Goal: Information Seeking & Learning: Learn about a topic

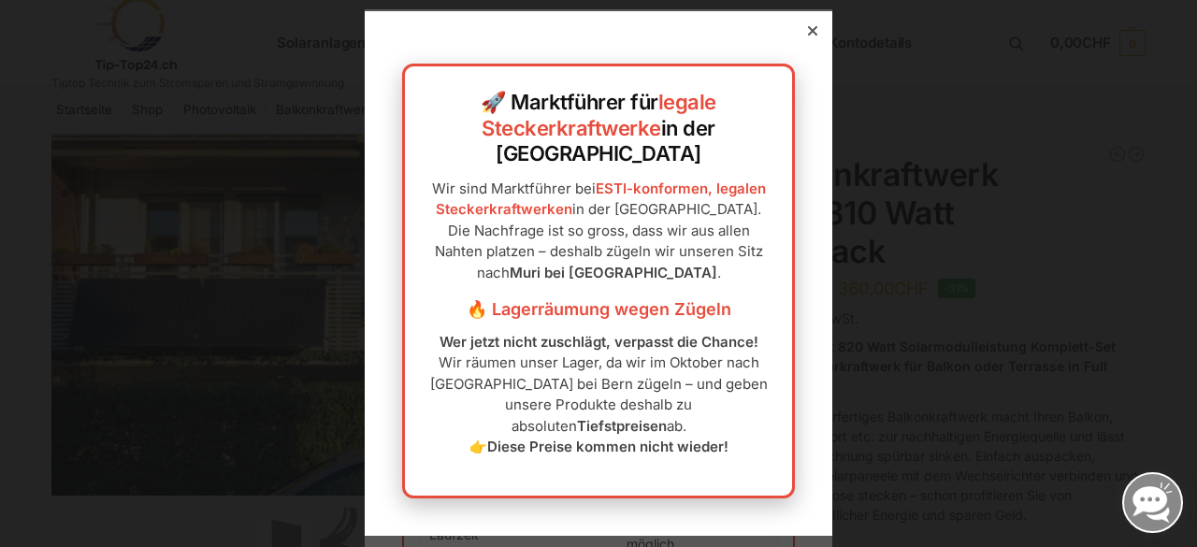
click at [808, 36] on icon at bounding box center [812, 30] width 9 height 9
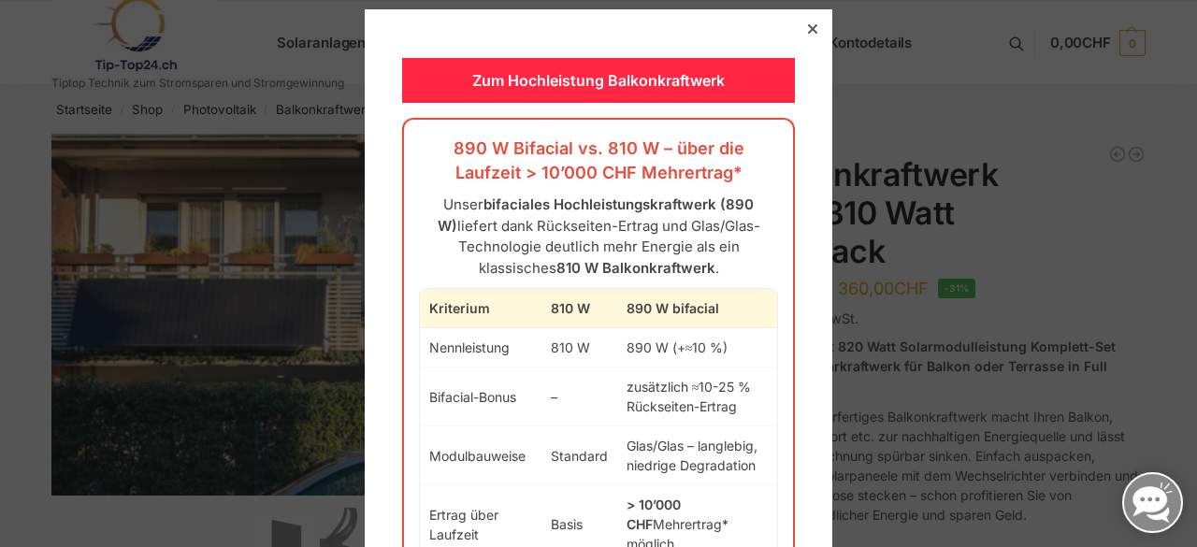
drag, startPoint x: 805, startPoint y: 136, endPoint x: 793, endPoint y: 158, distance: 25.5
click at [793, 158] on div "Zum Hochleistung Balkonkraftwerk 890 W Bifacial vs. 810 W – über die Laufzeit >…" at bounding box center [599, 370] width 468 height 722
drag, startPoint x: 903, startPoint y: 415, endPoint x: 847, endPoint y: 487, distance: 91.3
click at [847, 487] on div at bounding box center [598, 273] width 1197 height 547
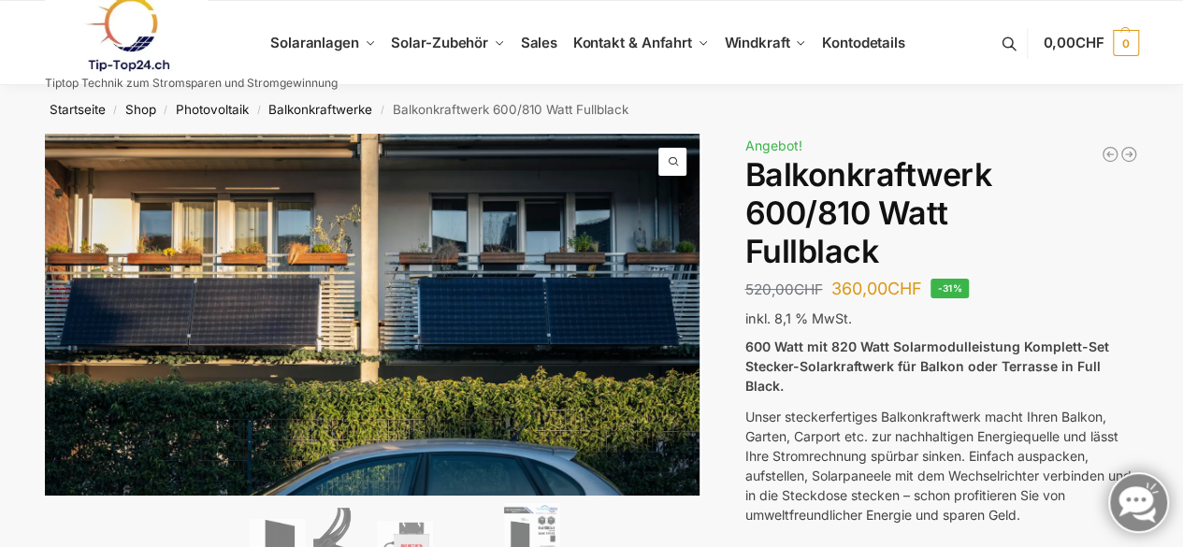
click at [337, 44] on link at bounding box center [191, 34] width 293 height 76
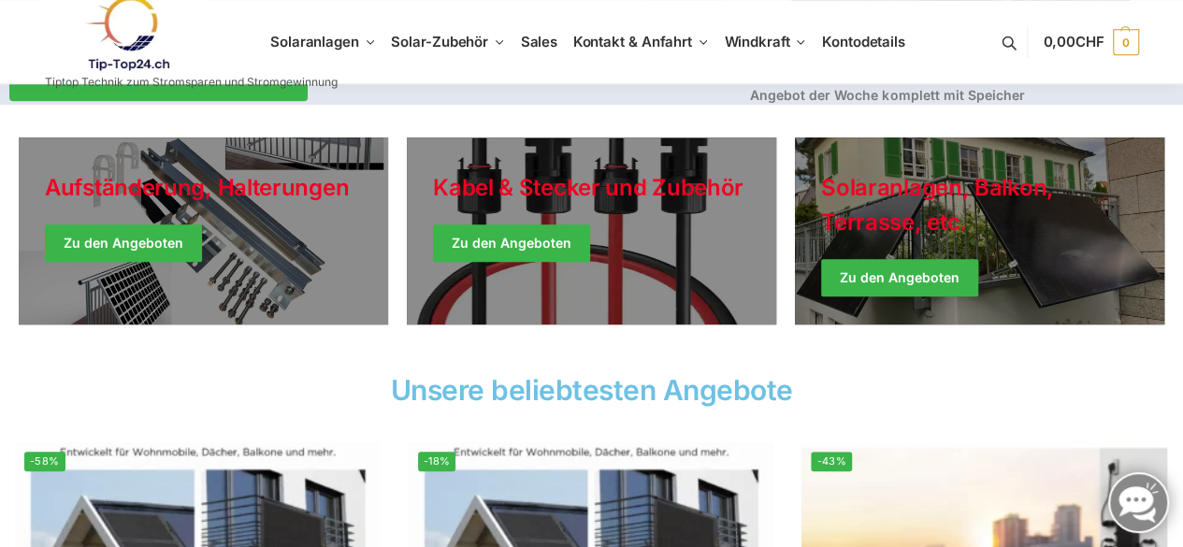
scroll to position [316, 0]
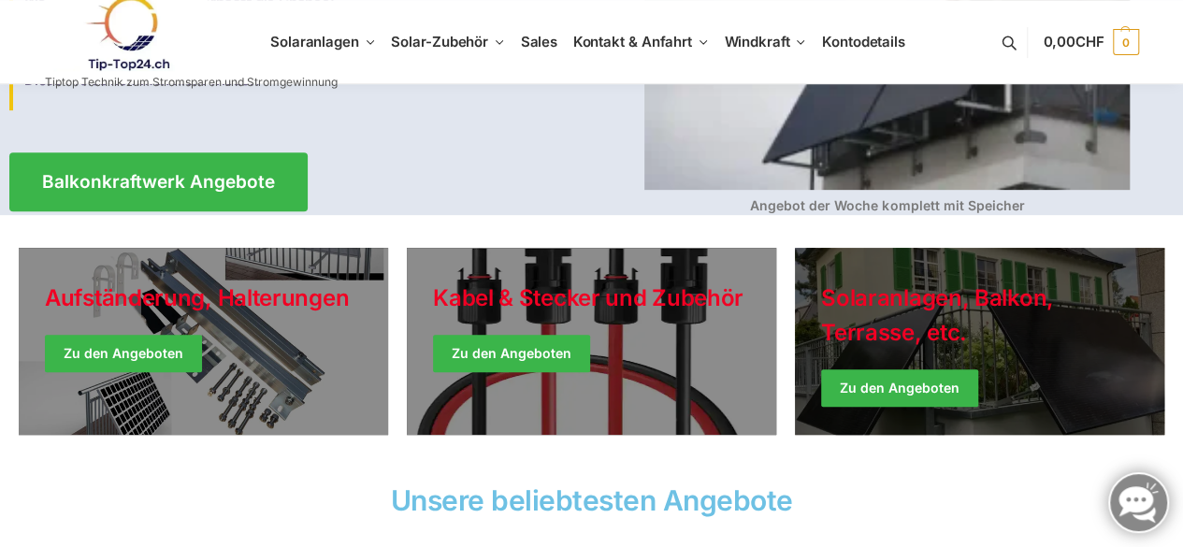
click at [883, 385] on link "Winter Jackets" at bounding box center [979, 341] width 369 height 187
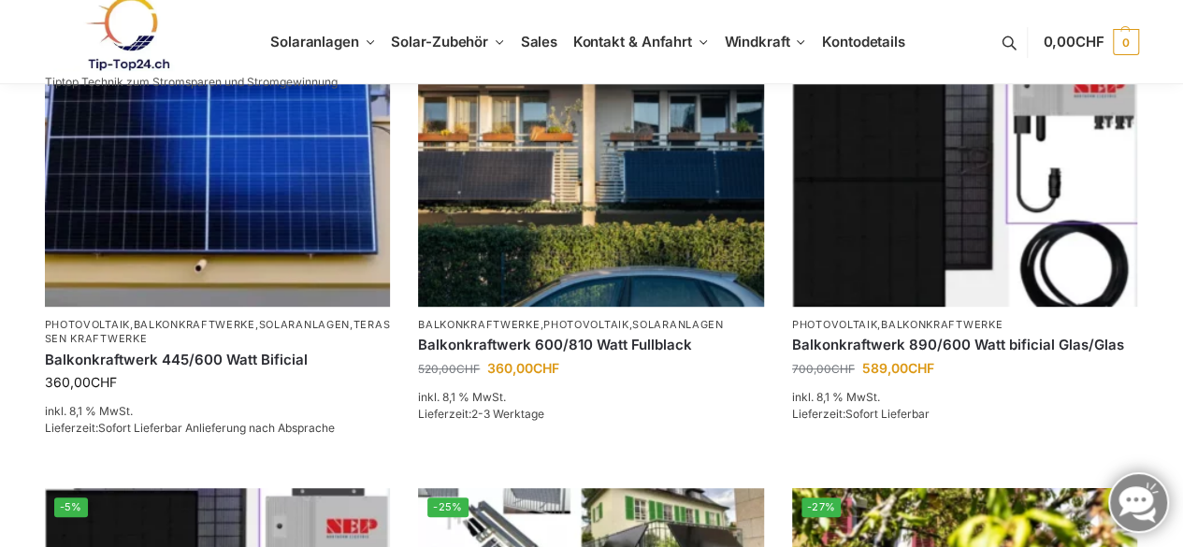
scroll to position [385, 0]
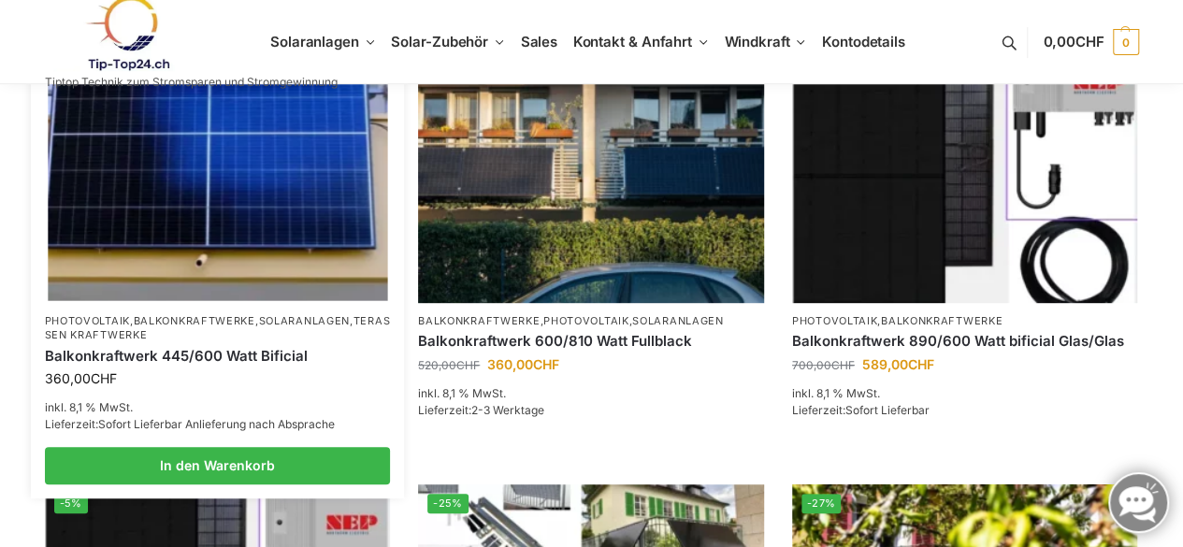
click at [169, 350] on link "Balkonkraftwerk 445/600 Watt Bificial" at bounding box center [218, 356] width 346 height 19
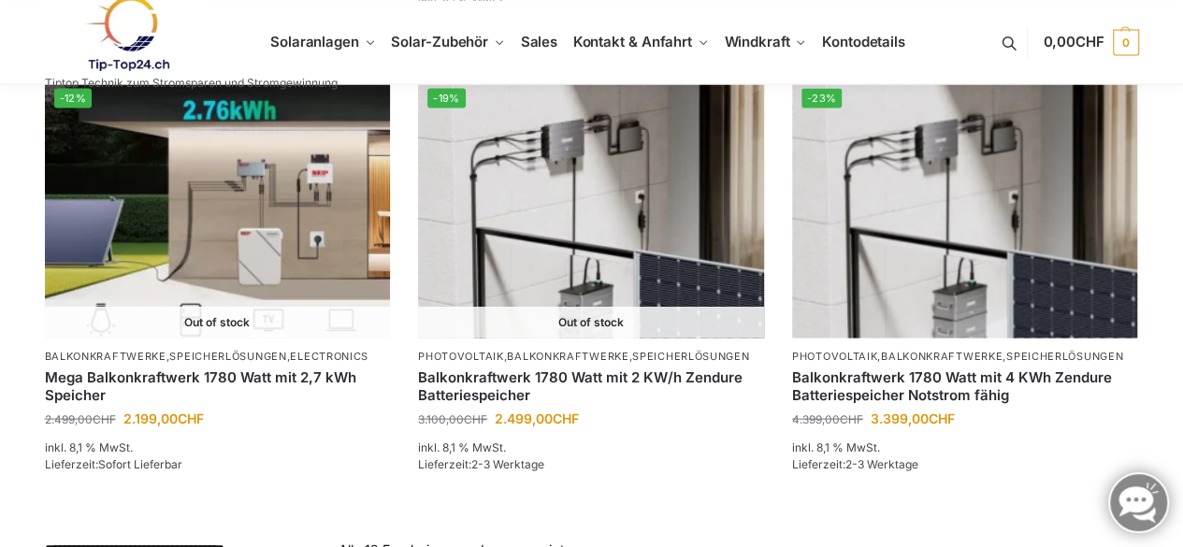
scroll to position [1713, 0]
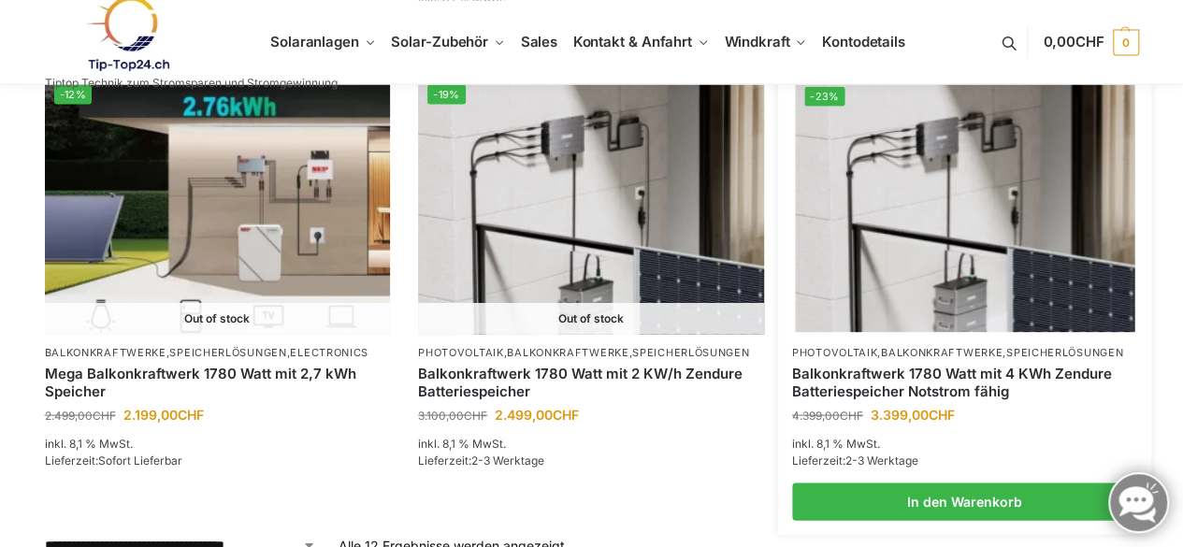
click at [941, 311] on img at bounding box center [964, 205] width 339 height 254
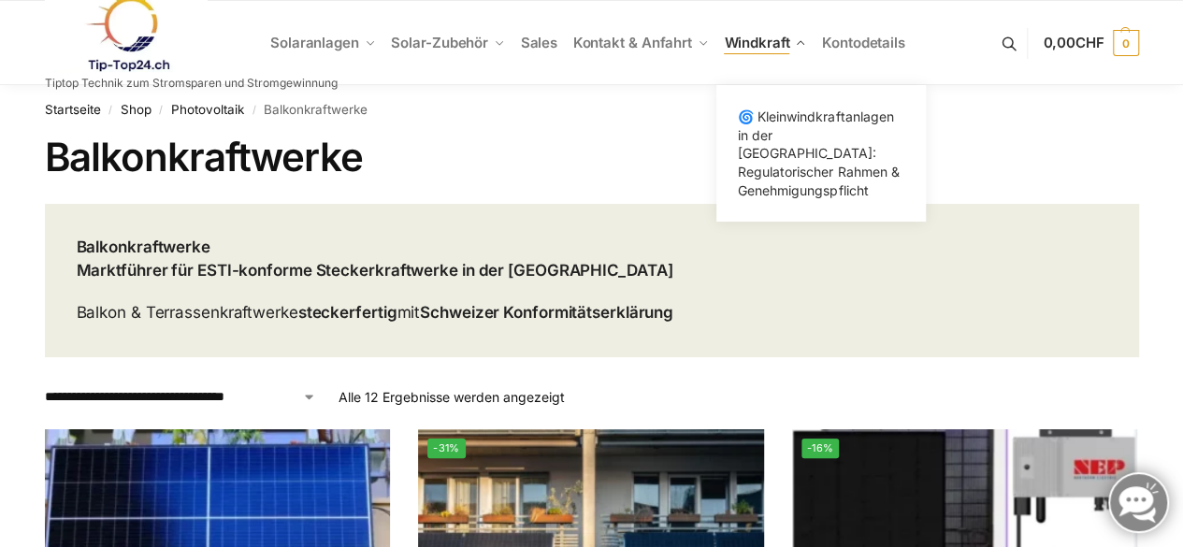
click at [744, 51] on span "Windkraft" at bounding box center [756, 43] width 65 height 18
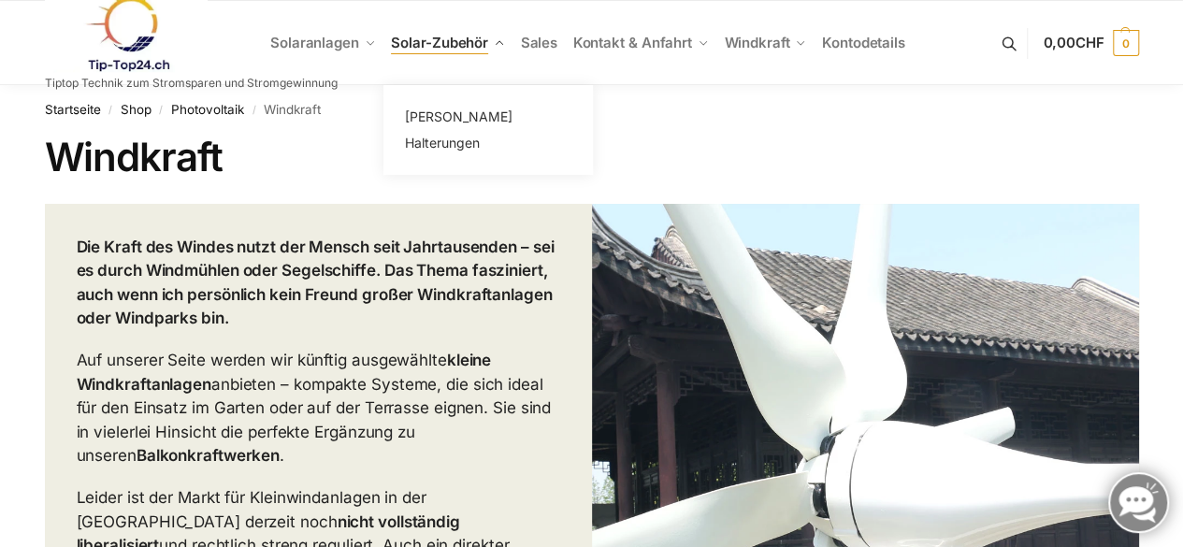
click at [399, 49] on span "Solar-Zubehör" at bounding box center [439, 43] width 97 height 18
click at [282, 46] on link at bounding box center [191, 34] width 293 height 76
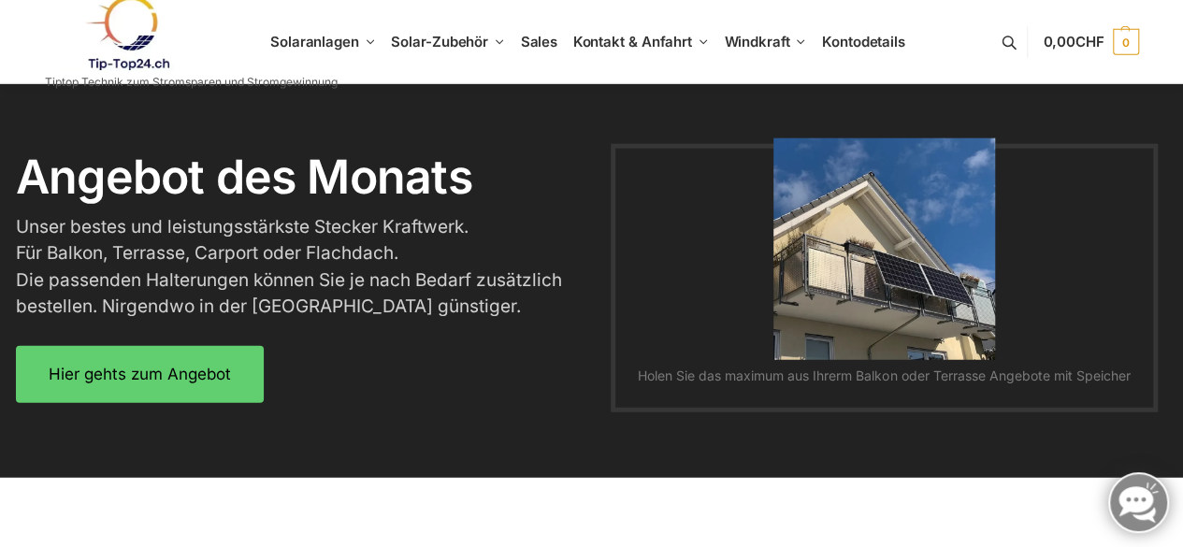
scroll to position [2238, 0]
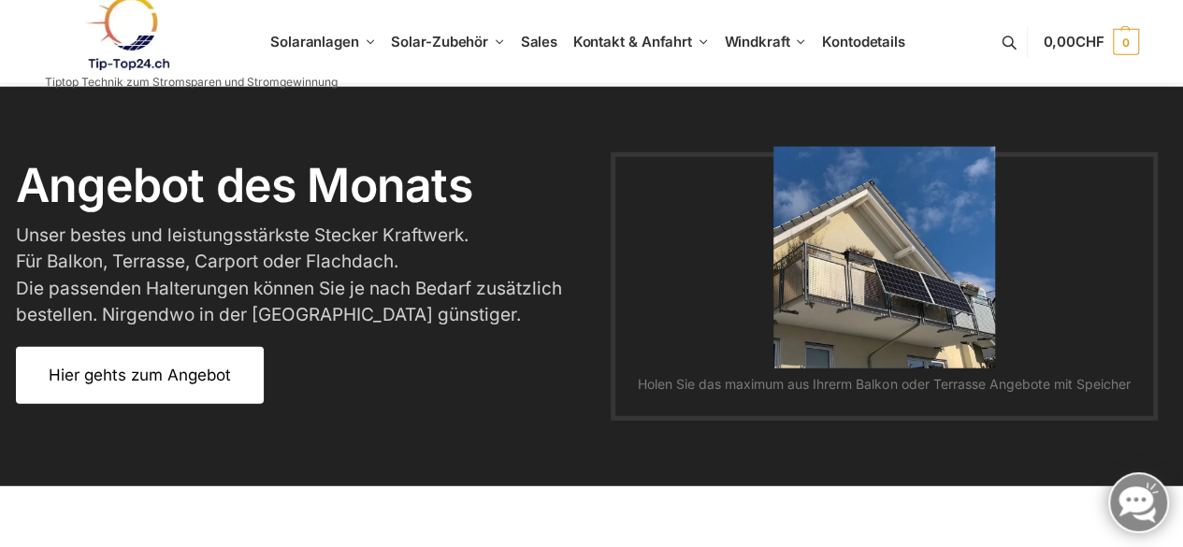
click at [178, 375] on span "Hier gehts zum Angebot" at bounding box center [140, 376] width 182 height 16
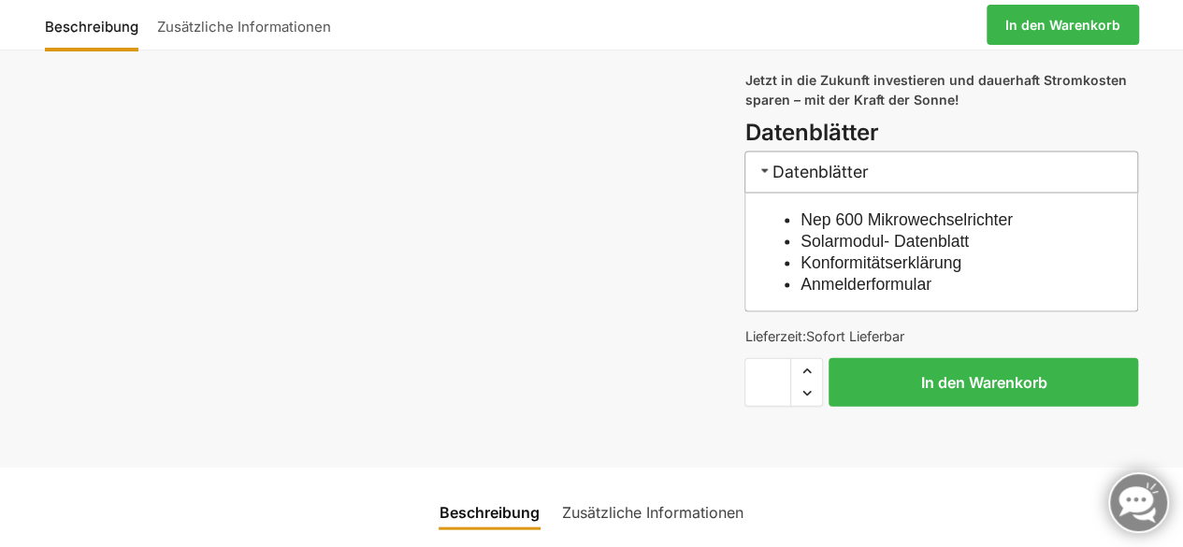
scroll to position [1906, 0]
